Goal: Transaction & Acquisition: Subscribe to service/newsletter

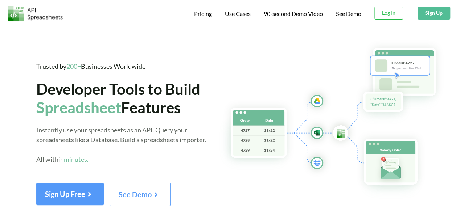
click at [435, 17] on button "Sign Up" at bounding box center [433, 13] width 33 height 13
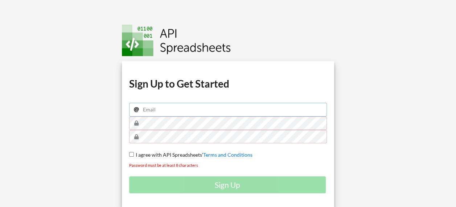
click at [174, 110] on input "email" at bounding box center [228, 110] width 198 height 14
type input "[EMAIL_ADDRESS][DOMAIN_NAME]"
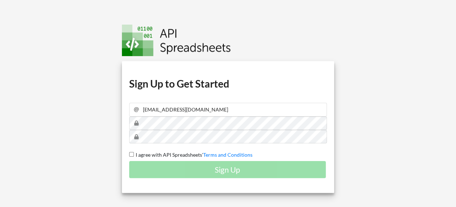
click at [132, 151] on div "Download hidden Download hidden Download hidden Download hidden Sign Up to Get …" at bounding box center [228, 127] width 212 height 132
click at [132, 155] on input "I agree with API Spreadsheets' Terms and Conditions" at bounding box center [131, 154] width 5 height 5
checkbox input "true"
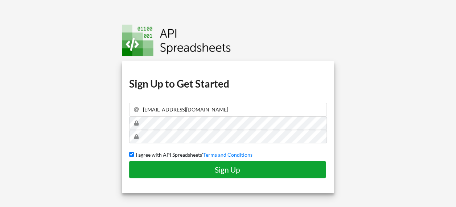
click at [224, 172] on h4 "Sign Up" at bounding box center [227, 169] width 181 height 9
checkbox input "false"
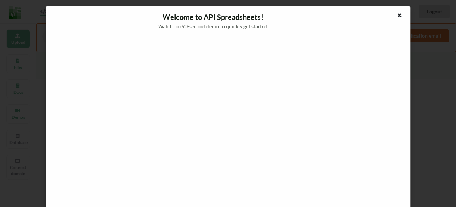
scroll to position [19, 0]
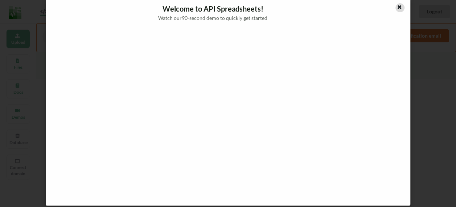
click at [396, 6] on icon at bounding box center [399, 6] width 6 height 5
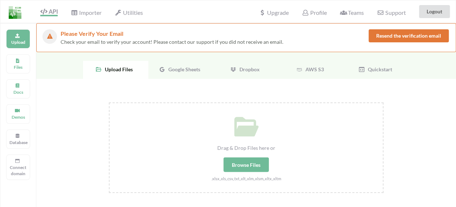
click at [180, 65] on div "Google Sheets" at bounding box center [180, 70] width 65 height 18
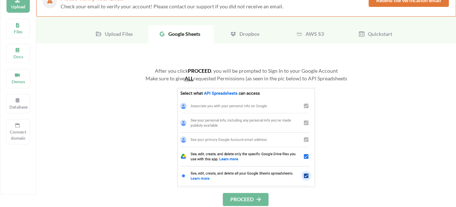
scroll to position [38, 0]
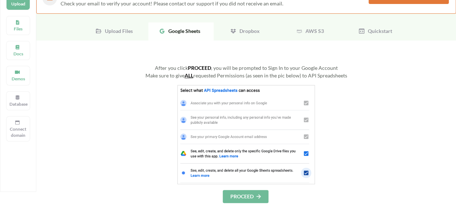
click at [308, 173] on img at bounding box center [245, 134] width 137 height 99
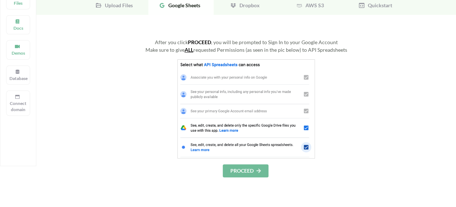
scroll to position [65, 0]
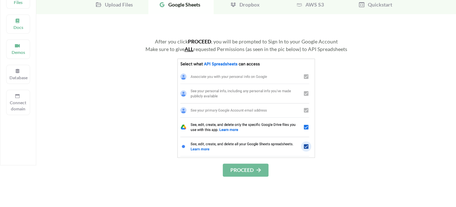
click at [303, 146] on img at bounding box center [245, 108] width 137 height 99
click at [248, 171] on button "PROCEED" at bounding box center [246, 170] width 46 height 13
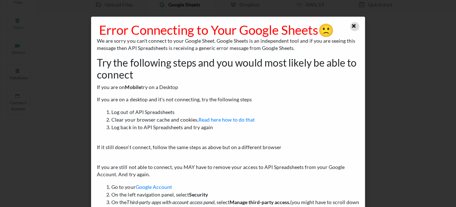
click at [352, 24] on icon at bounding box center [353, 24] width 6 height 5
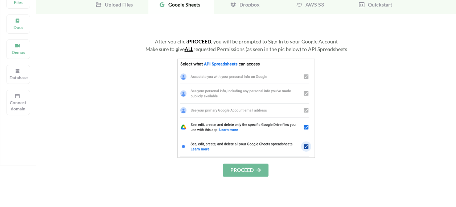
scroll to position [0, 0]
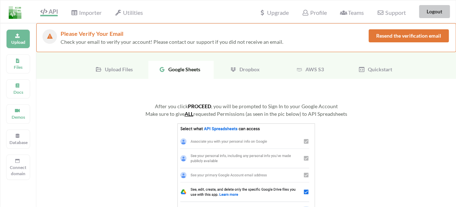
click at [439, 10] on button "Logout" at bounding box center [434, 11] width 31 height 13
